Goal: Task Accomplishment & Management: Manage account settings

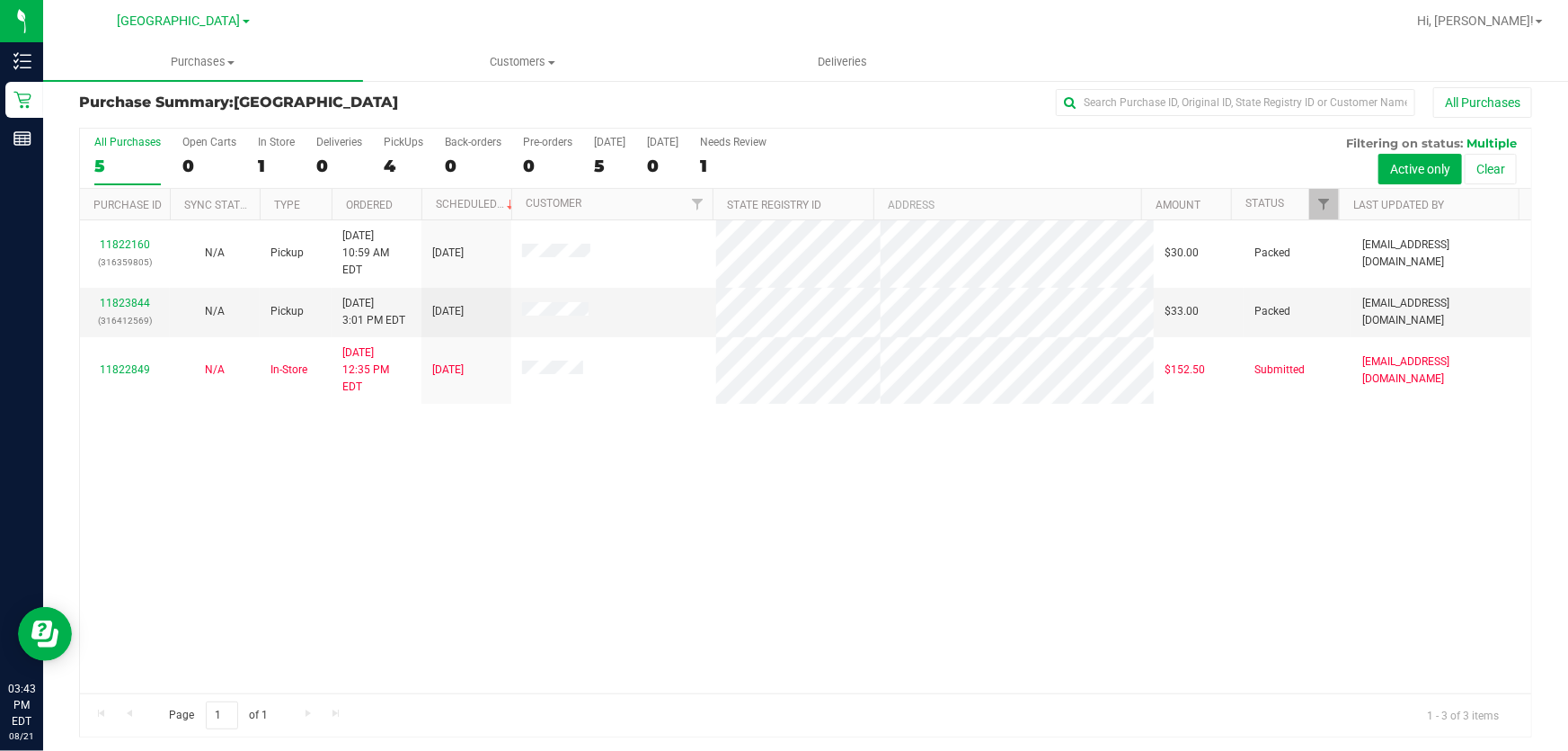
scroll to position [13, 0]
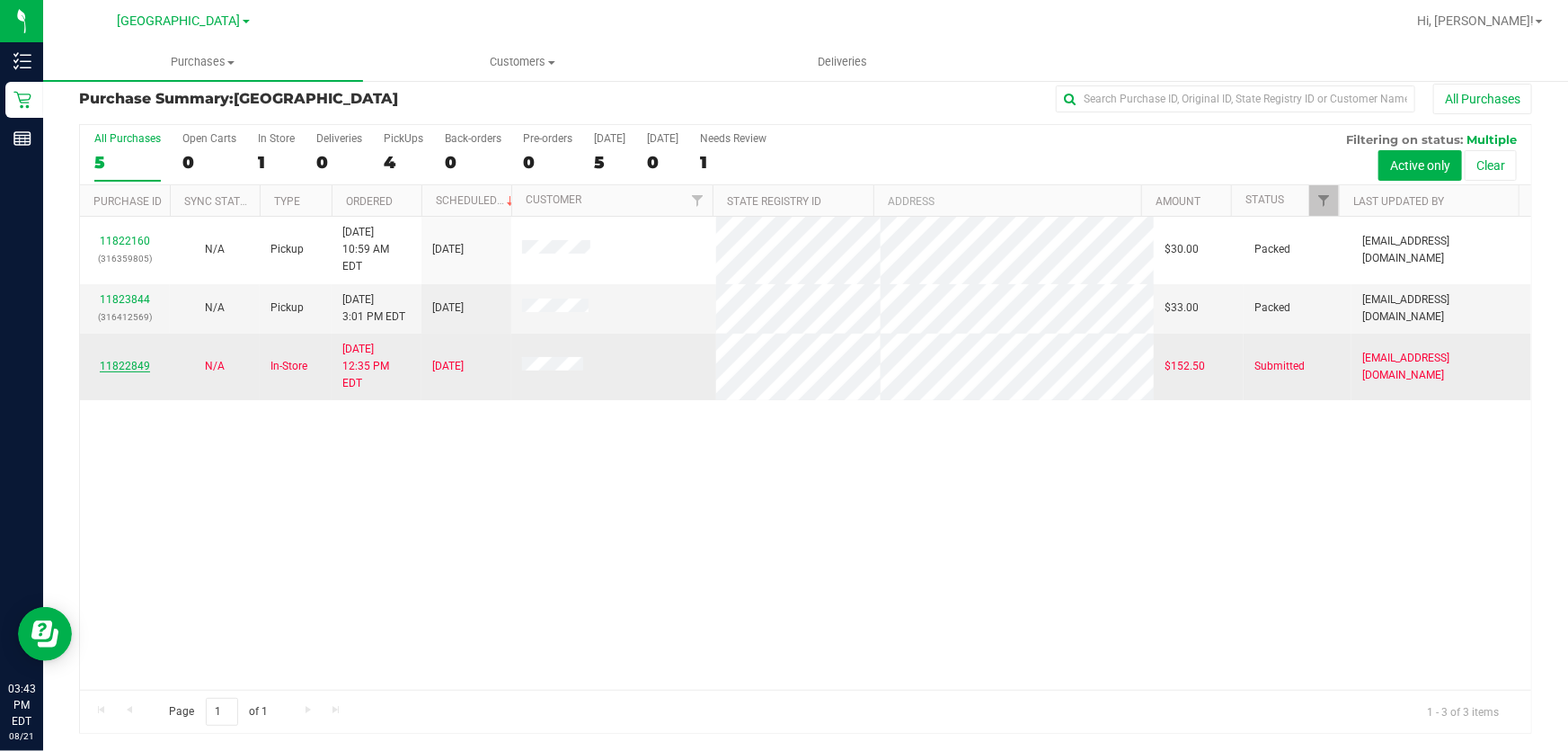
click at [118, 359] on link "11822849" at bounding box center [125, 365] width 50 height 12
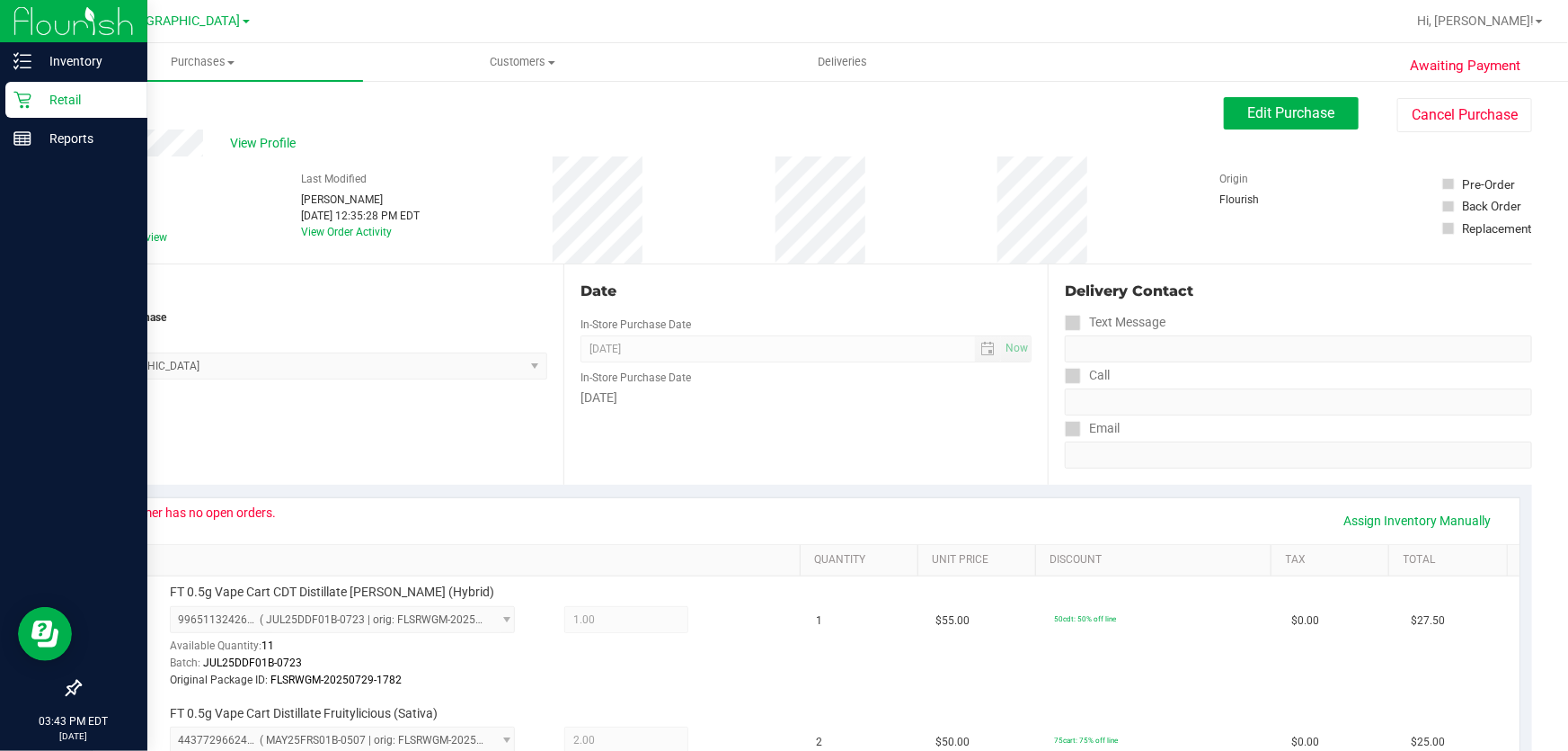
click at [30, 98] on icon at bounding box center [22, 100] width 17 height 17
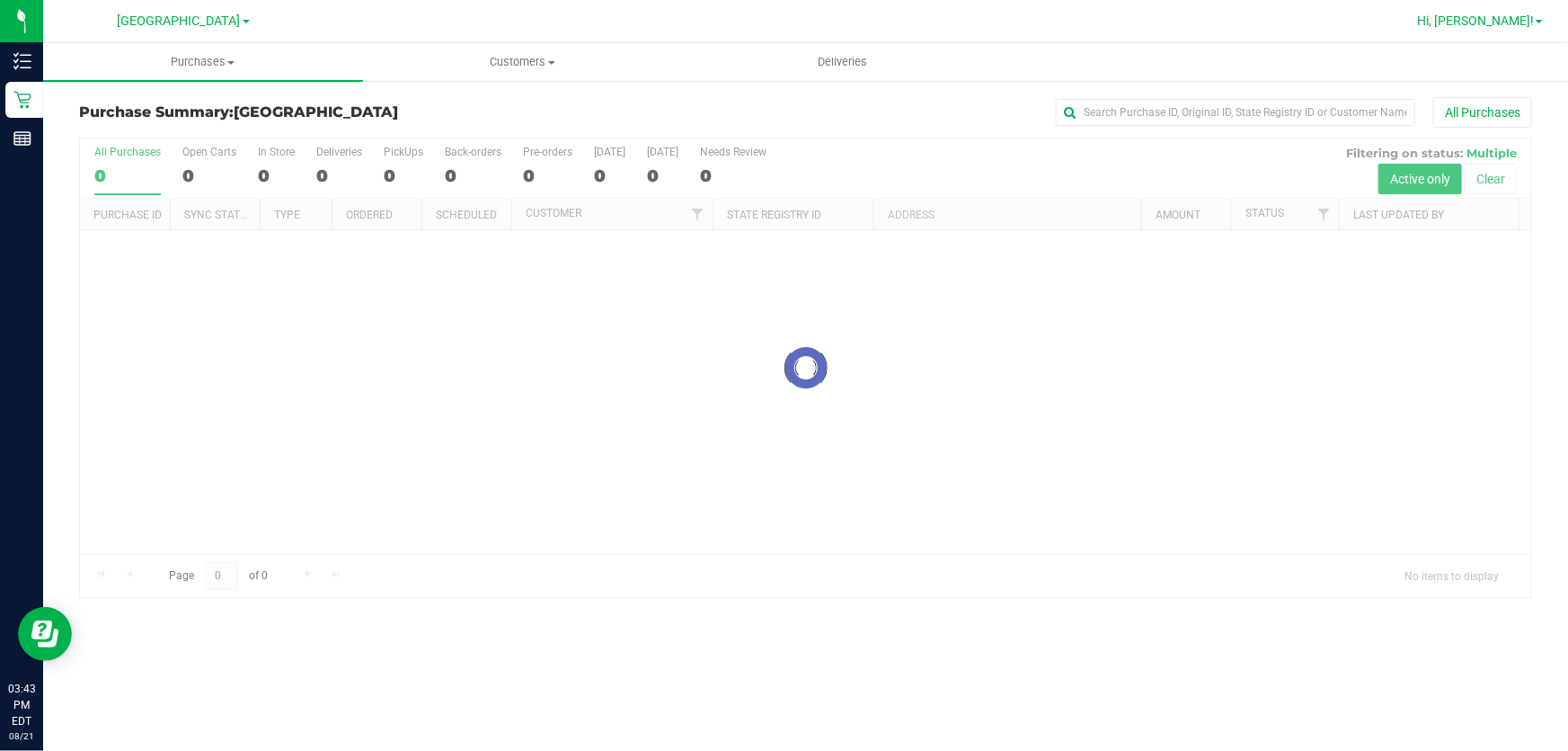
click at [1545, 26] on link "Hi, [PERSON_NAME]!" at bounding box center [1481, 21] width 140 height 19
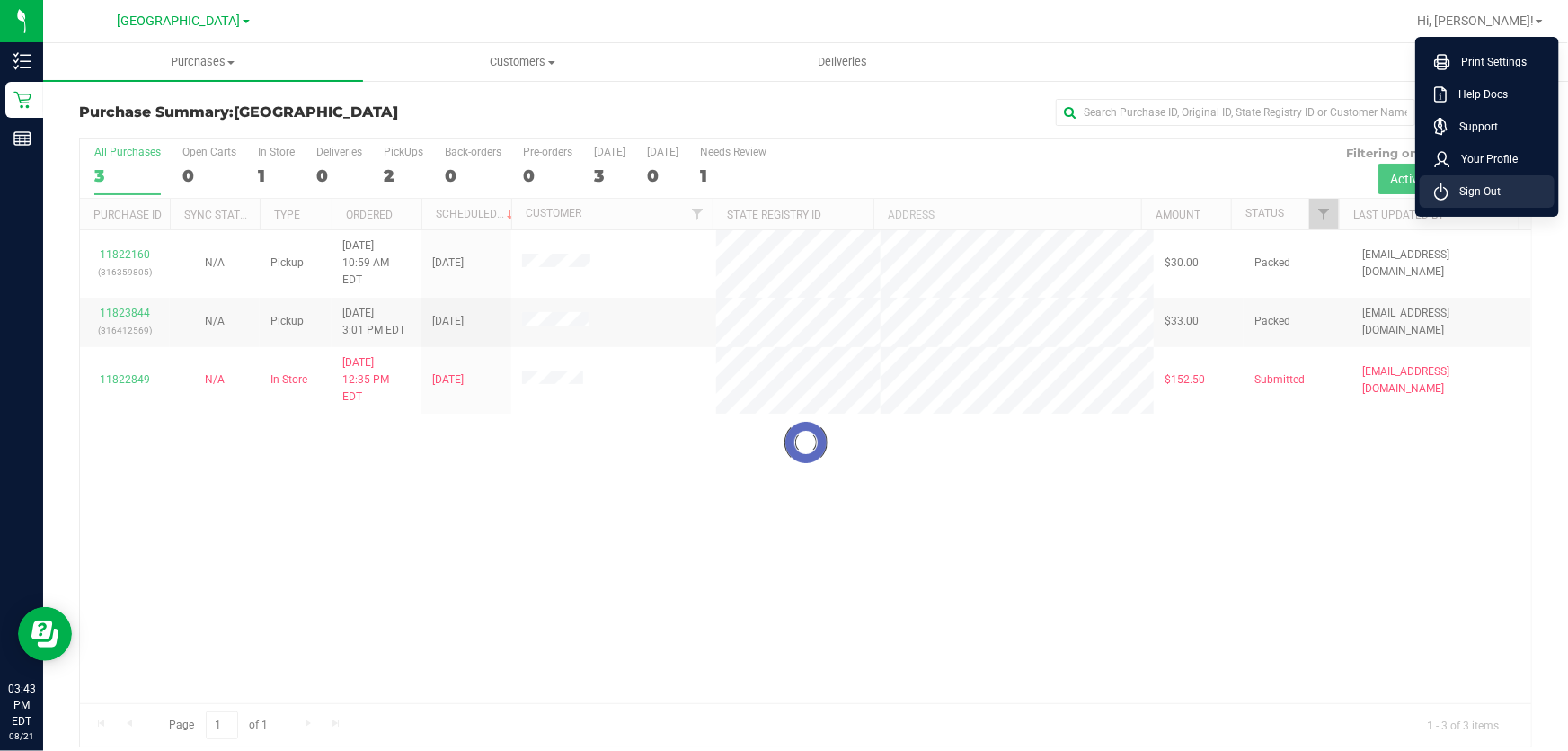
click at [1490, 191] on span "Sign Out" at bounding box center [1475, 191] width 52 height 18
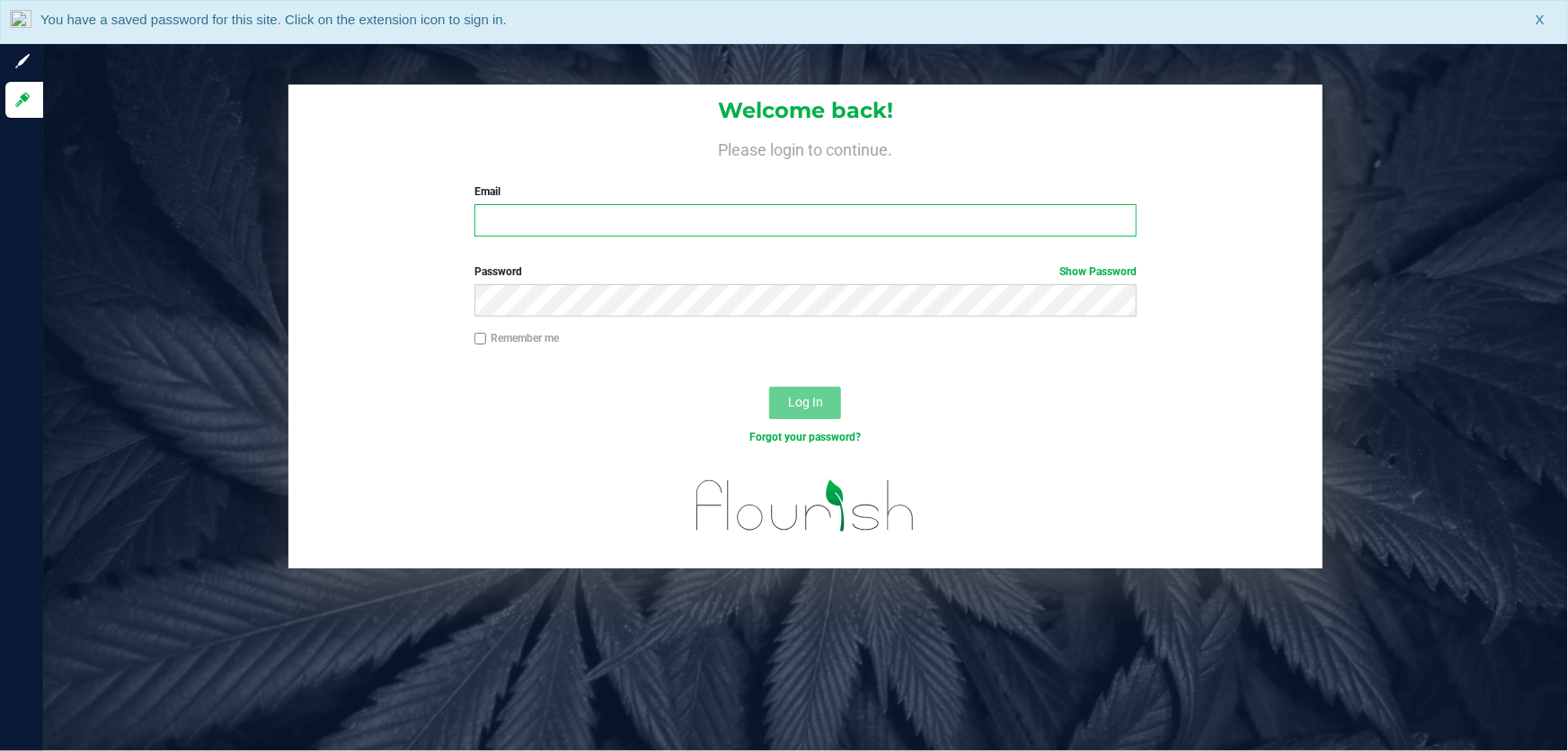
click at [630, 220] on input "Email" at bounding box center [806, 220] width 663 height 33
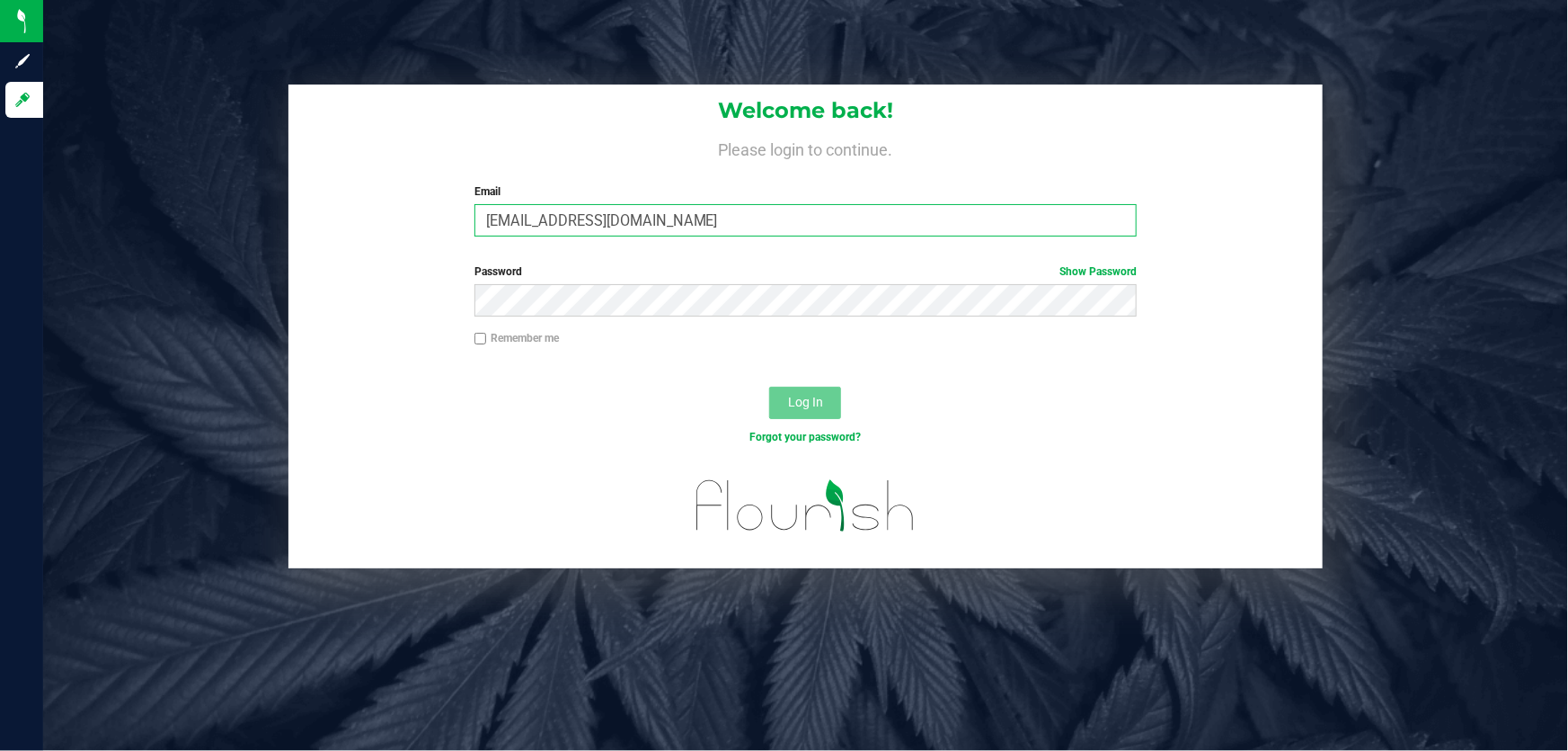
type input "[EMAIL_ADDRESS][DOMAIN_NAME]"
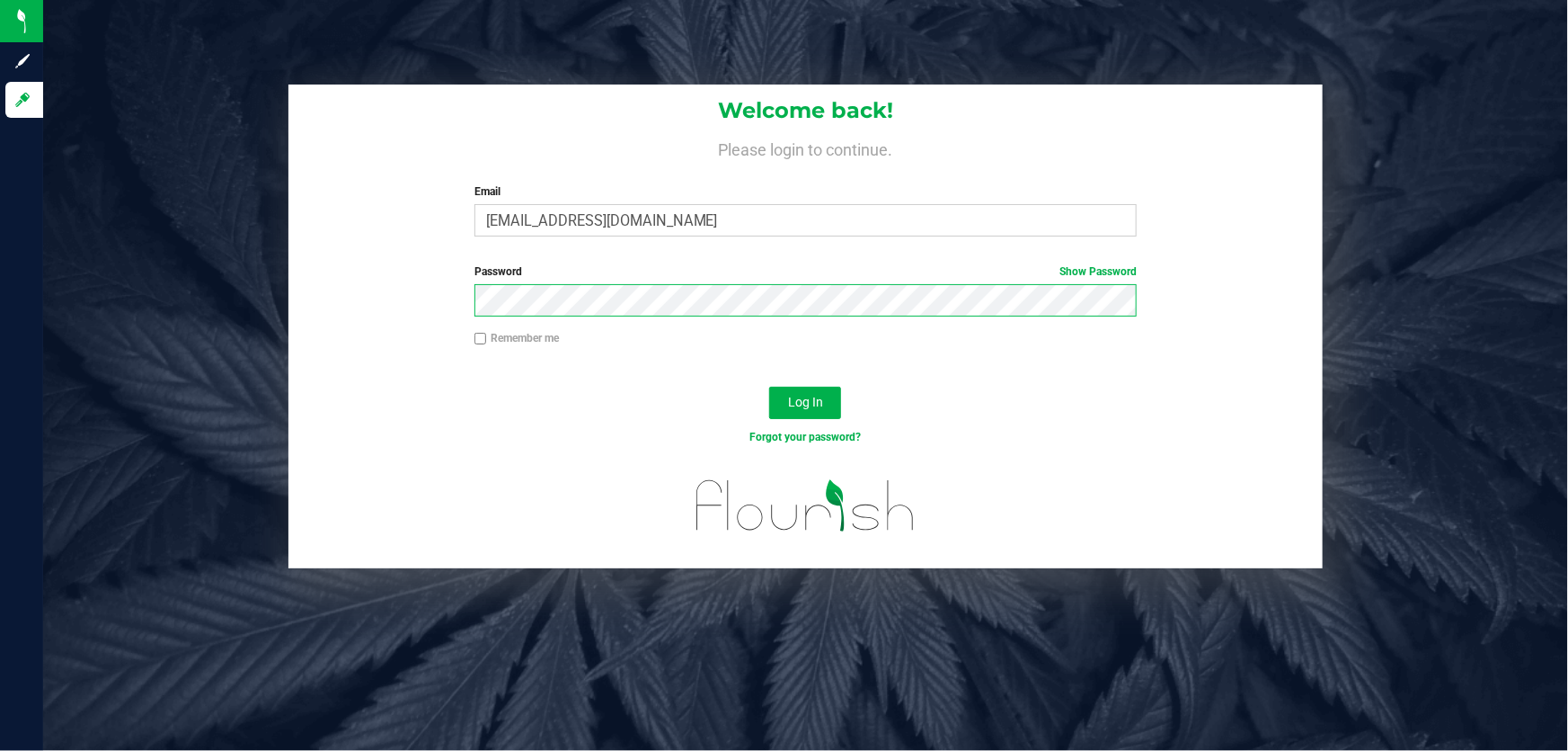
click at [769, 386] on button "Log In" at bounding box center [805, 402] width 72 height 33
